Goal: Information Seeking & Learning: Learn about a topic

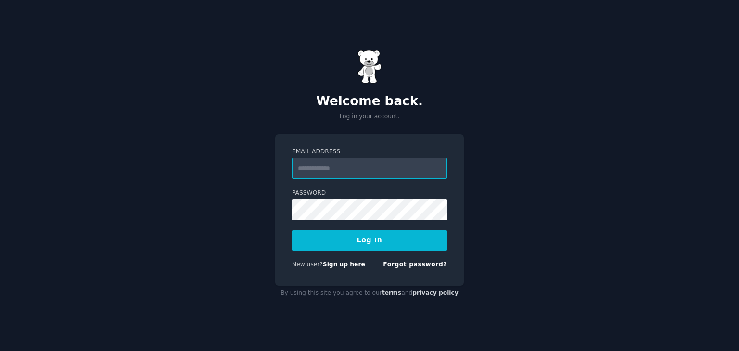
type input "**********"
click at [355, 243] on button "Log In" at bounding box center [369, 240] width 155 height 20
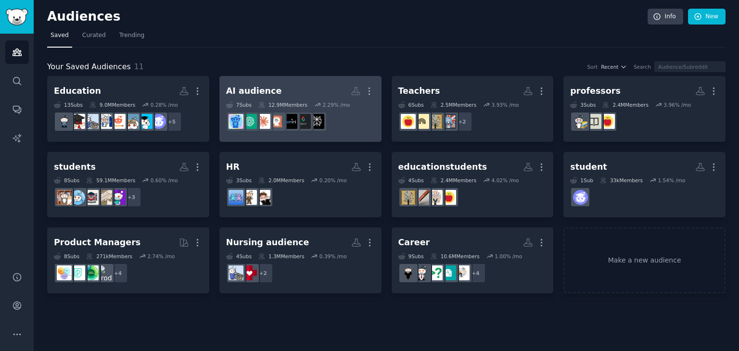
click at [273, 90] on h2 "AI audience Custom Audience More" at bounding box center [300, 91] width 149 height 17
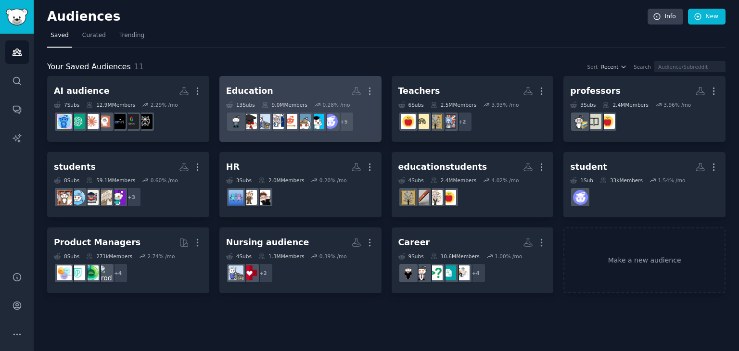
click at [270, 91] on h2 "Education More" at bounding box center [300, 91] width 149 height 17
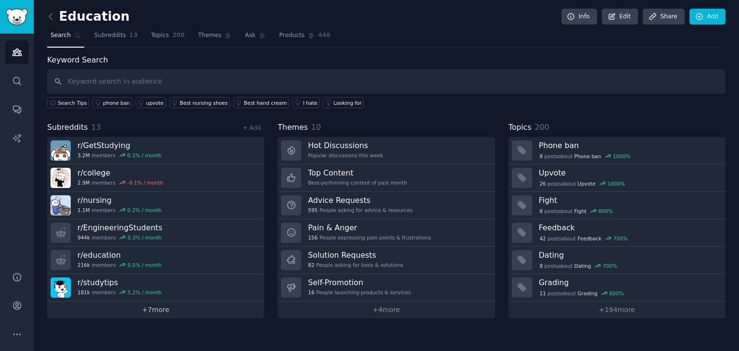
click at [150, 312] on link "+ 7 more" at bounding box center [155, 310] width 217 height 17
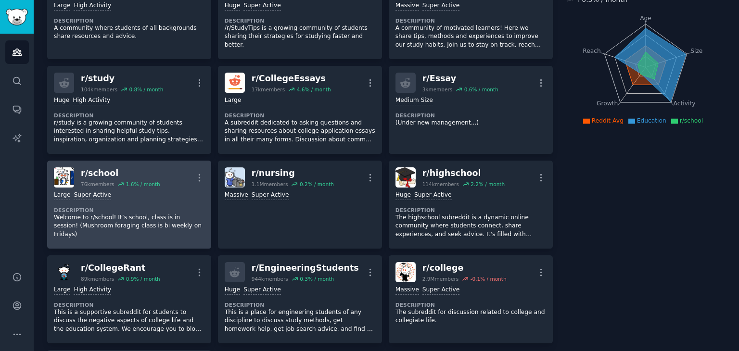
scroll to position [102, 0]
